Goal: Information Seeking & Learning: Learn about a topic

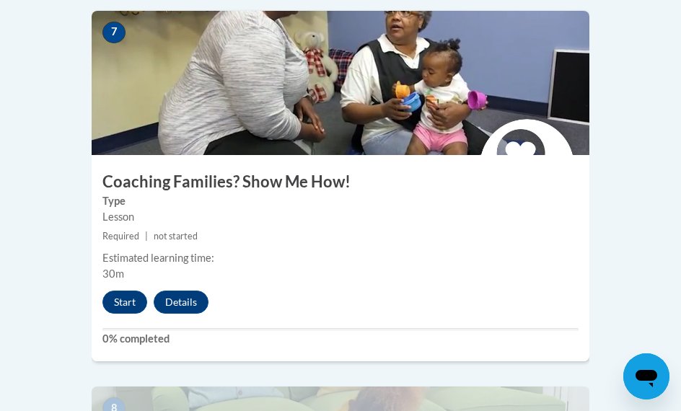
scroll to position [2828, 0]
click at [122, 291] on button "Start" at bounding box center [124, 302] width 45 height 23
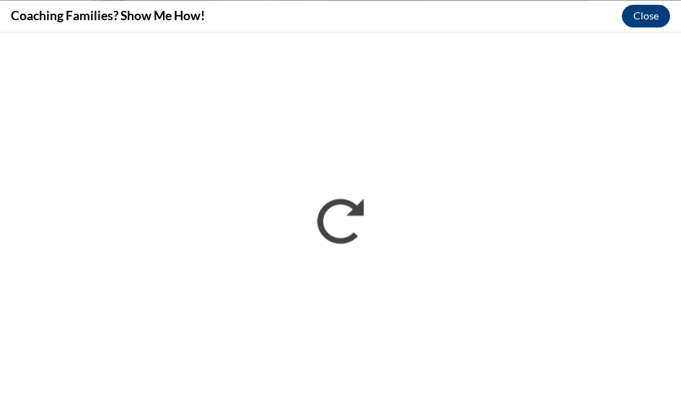
scroll to position [2861, 0]
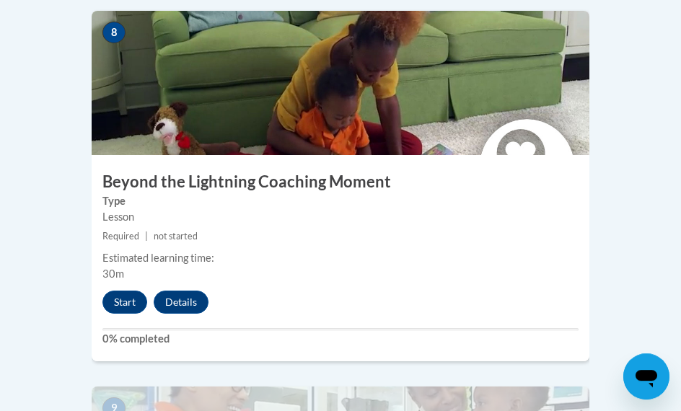
click at [125, 291] on button "Start" at bounding box center [124, 302] width 45 height 23
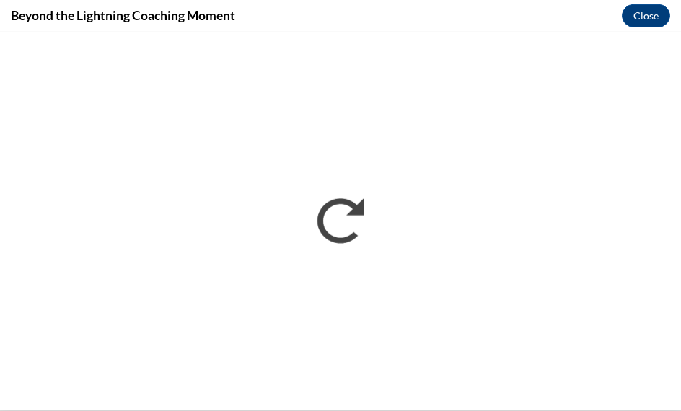
scroll to position [3471, 0]
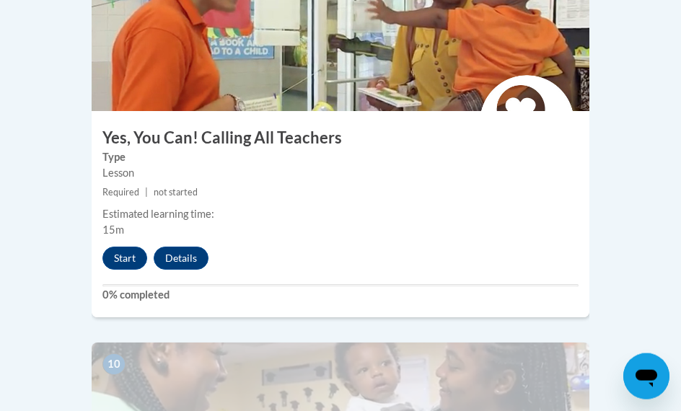
scroll to position [3629, 0]
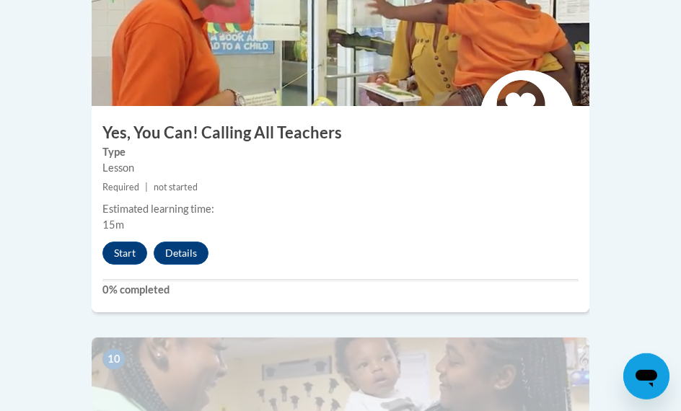
click at [123, 242] on button "Start" at bounding box center [124, 253] width 45 height 23
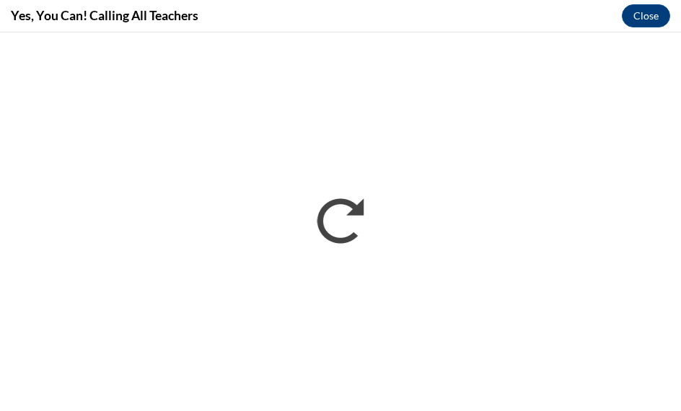
scroll to position [0, 0]
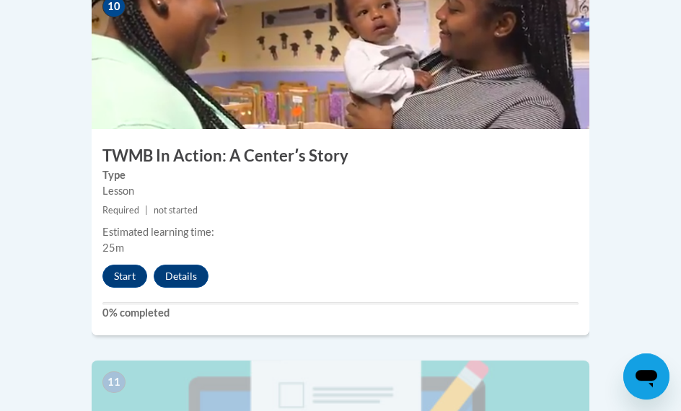
scroll to position [3973, 0]
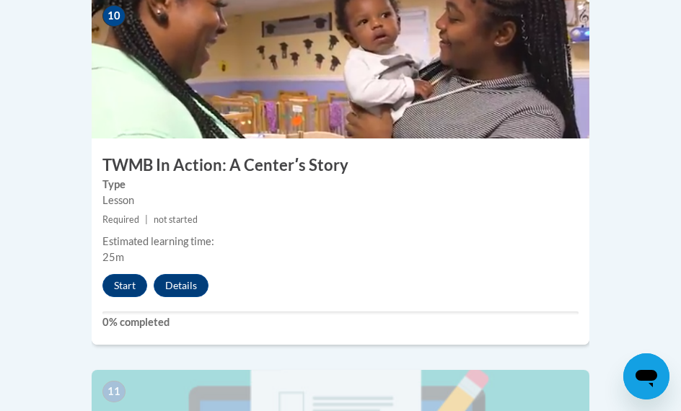
click at [118, 274] on button "Start" at bounding box center [124, 285] width 45 height 23
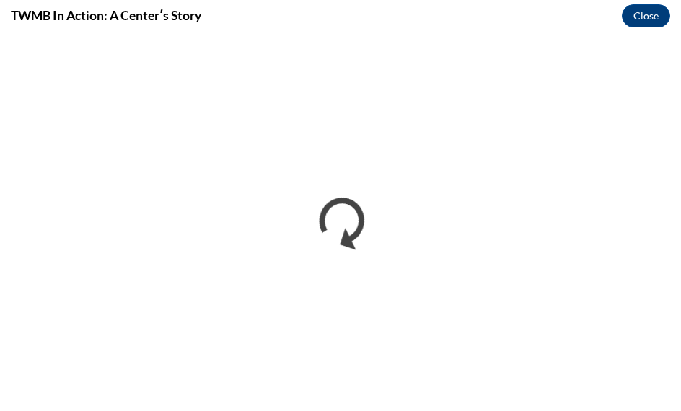
scroll to position [4078, 0]
